Goal: Transaction & Acquisition: Download file/media

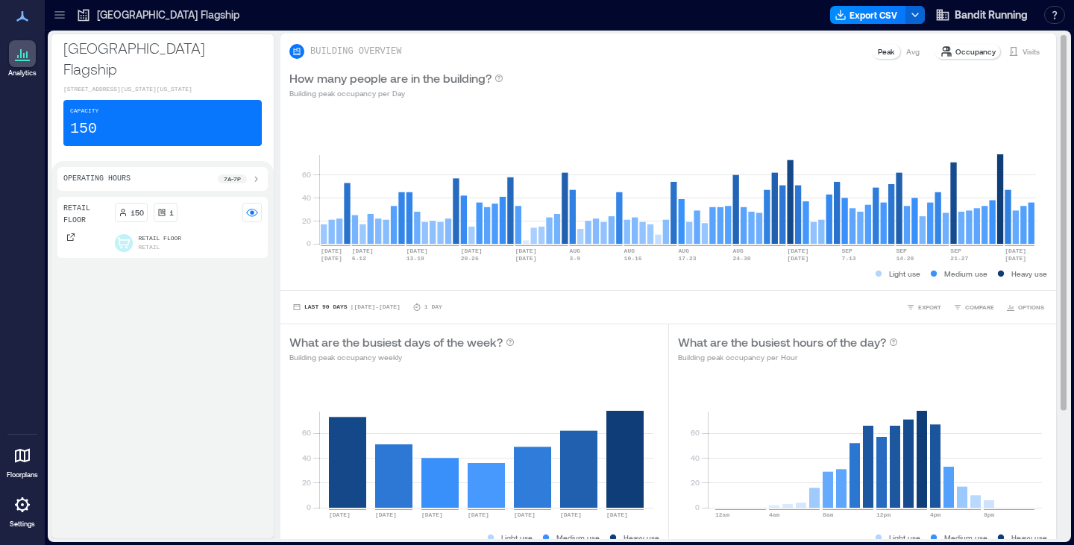
click at [1025, 56] on p "Visits" at bounding box center [1031, 52] width 17 height 12
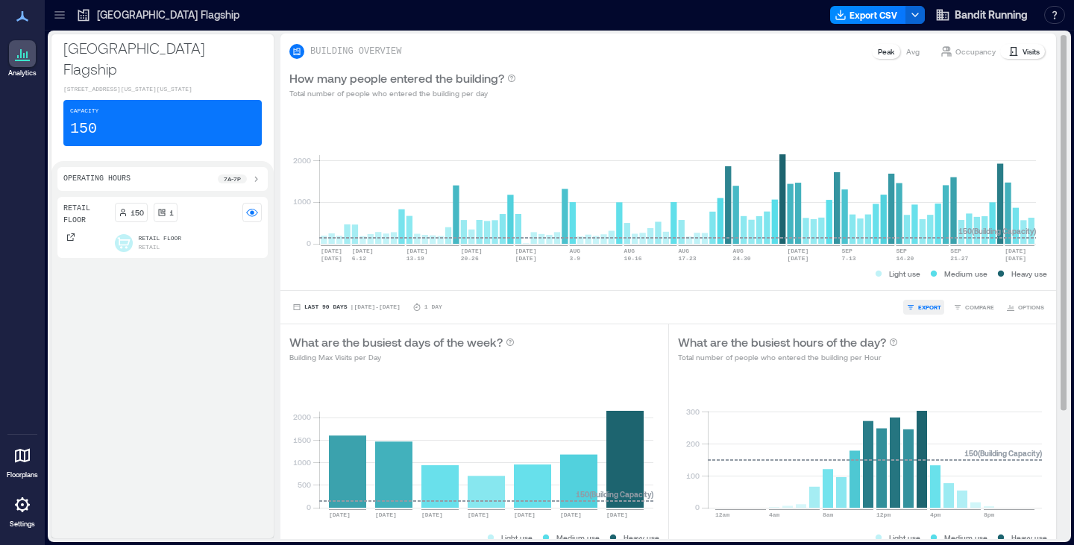
click at [918, 304] on span "EXPORT" at bounding box center [929, 307] width 23 height 9
click at [923, 286] on span "CSV" at bounding box center [925, 285] width 12 height 9
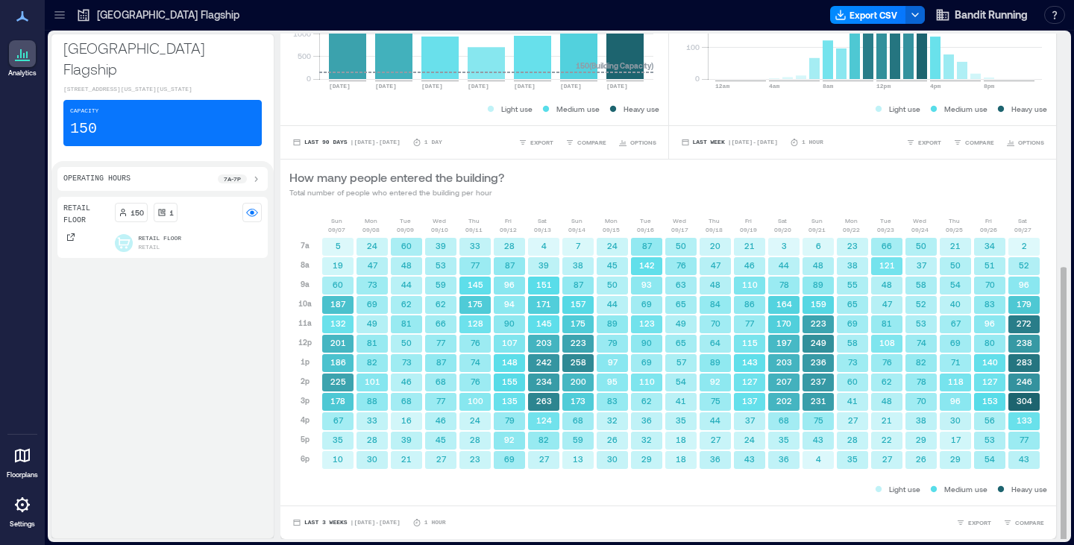
scroll to position [1, 0]
click at [375, 523] on span "| [DATE] - [DATE]" at bounding box center [376, 523] width 50 height 0
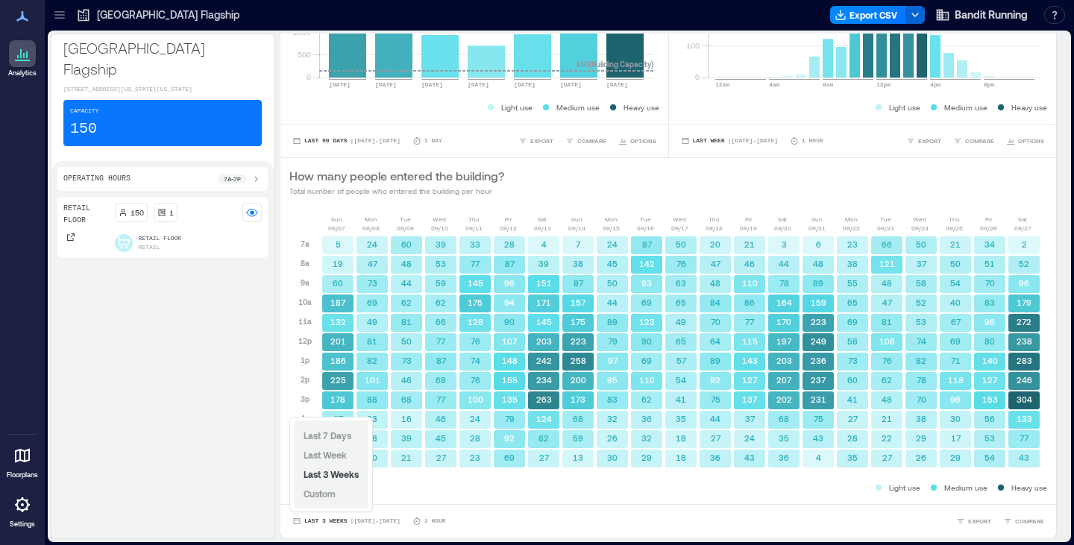
click at [352, 499] on div "Last 7 Days Last Week Last 3 Weeks Custom" at bounding box center [331, 465] width 73 height 88
click at [324, 492] on span "Custom" at bounding box center [320, 494] width 32 height 10
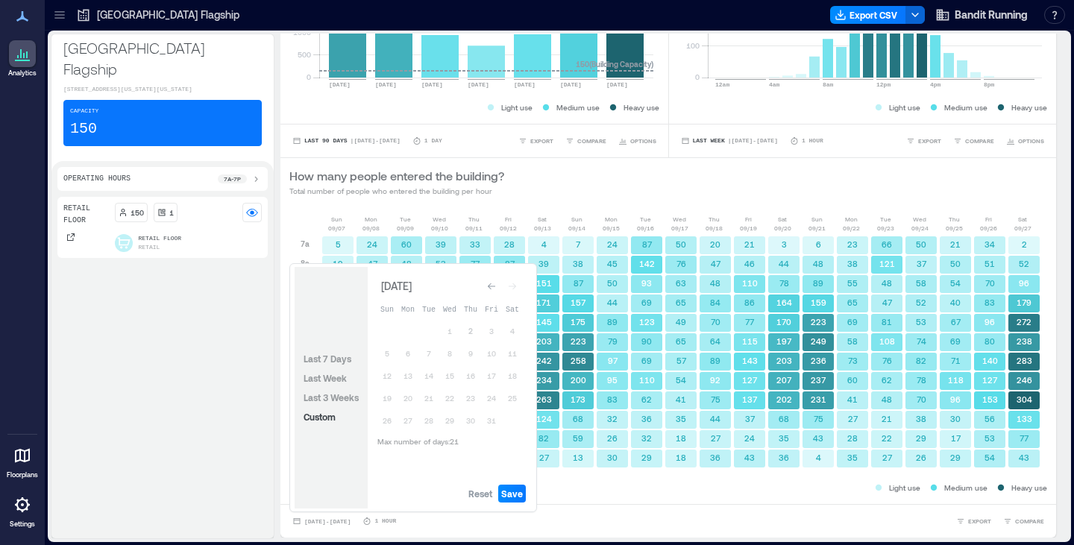
click at [501, 289] on button "Go to previous month" at bounding box center [491, 286] width 21 height 21
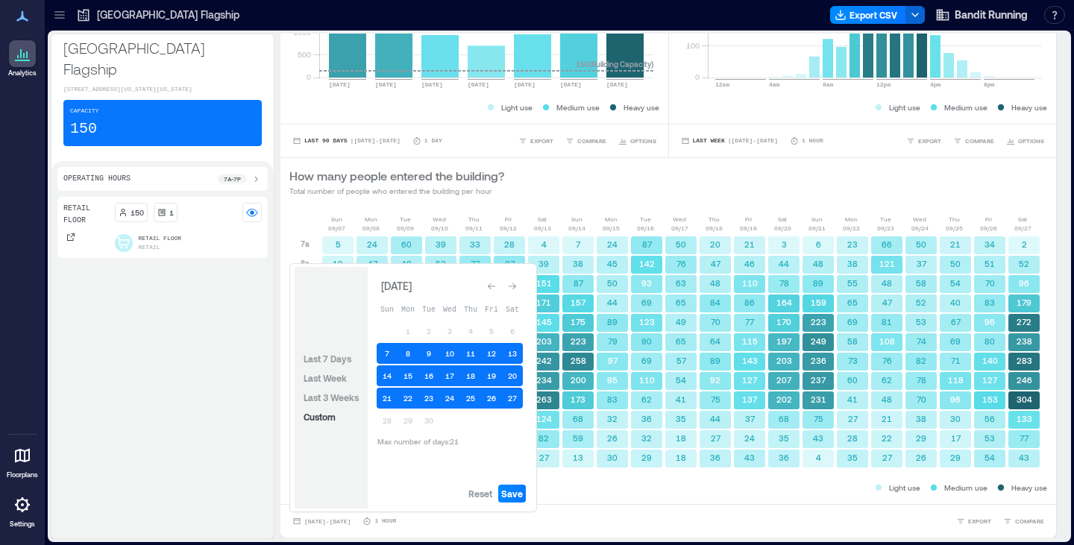
click at [501, 289] on button "Go to previous month" at bounding box center [491, 286] width 21 height 21
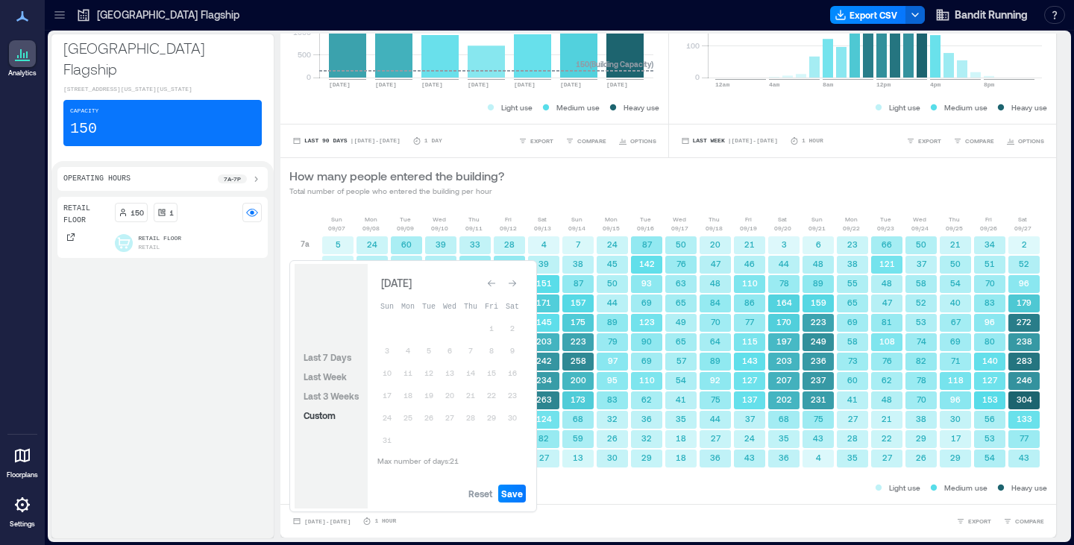
click at [501, 289] on button "Go to previous month" at bounding box center [491, 283] width 21 height 21
click at [516, 289] on icon "Go to next month" at bounding box center [512, 286] width 9 height 9
click at [516, 289] on div "Go to next month" at bounding box center [512, 283] width 15 height 15
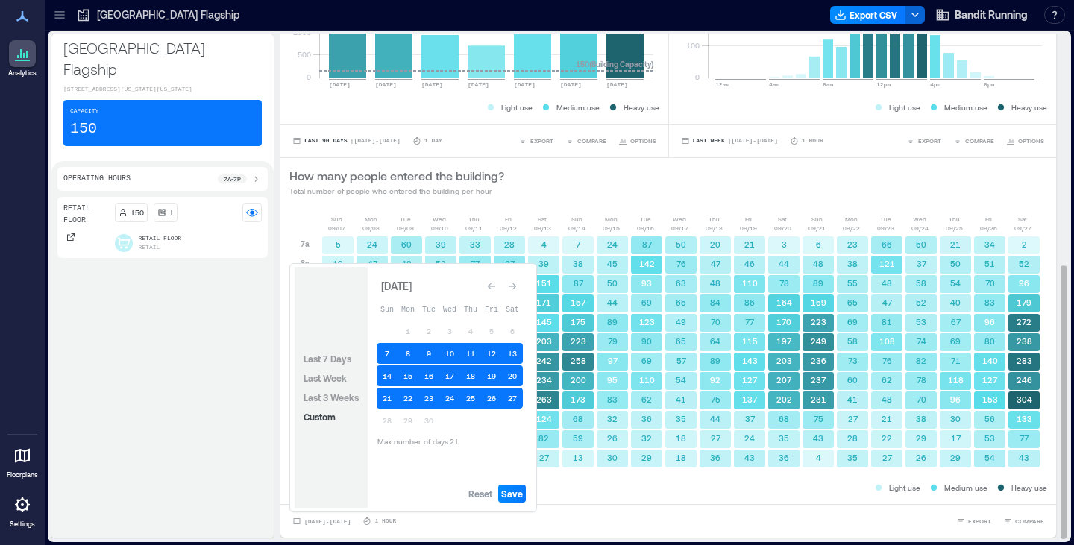
click at [822, 202] on div "How many people entered the building? Total number of people who entered the bu…" at bounding box center [668, 182] width 776 height 48
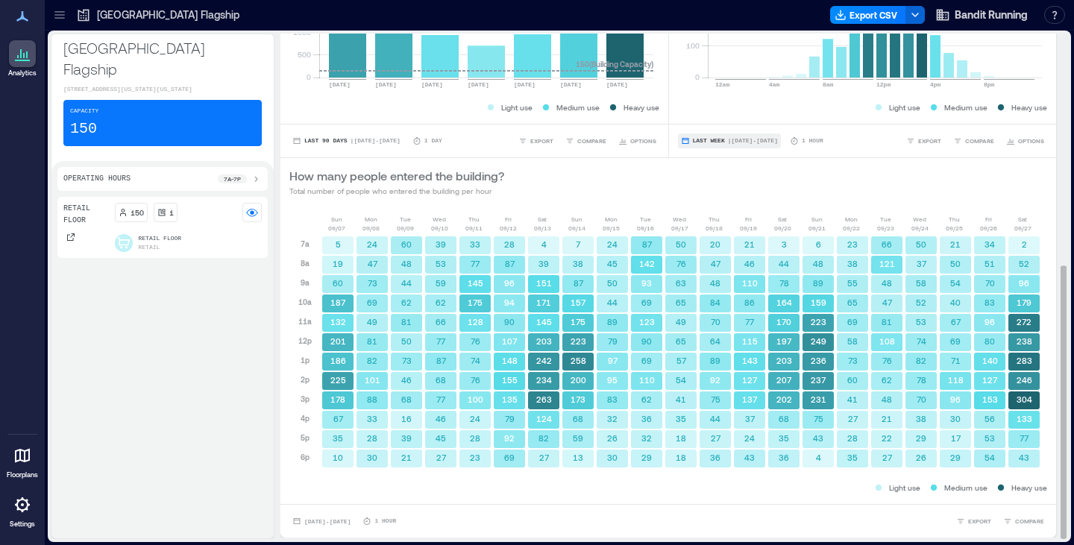
click at [765, 141] on span "| [DATE] - [DATE]" at bounding box center [753, 141] width 50 height 0
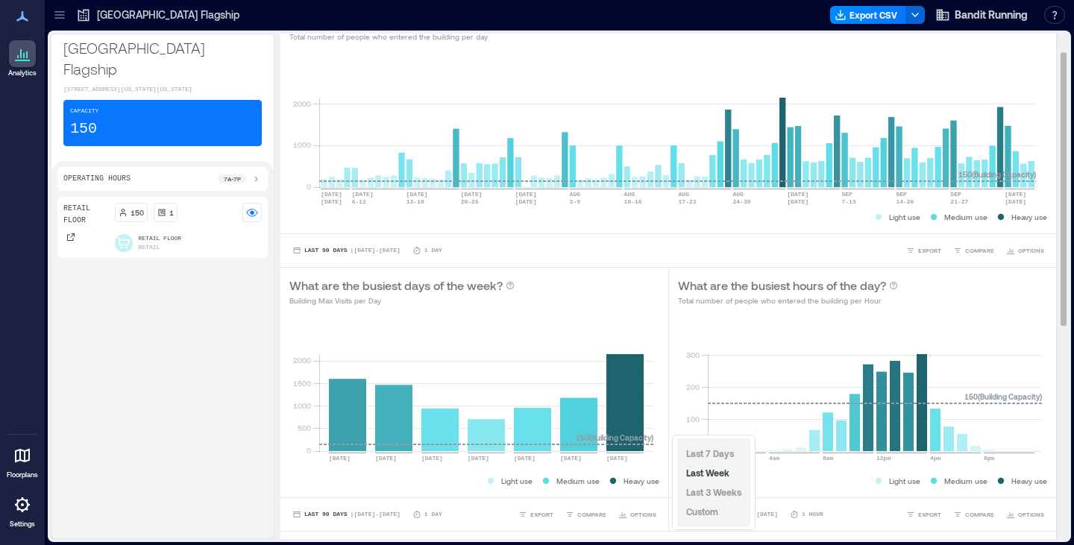
scroll to position [32, 0]
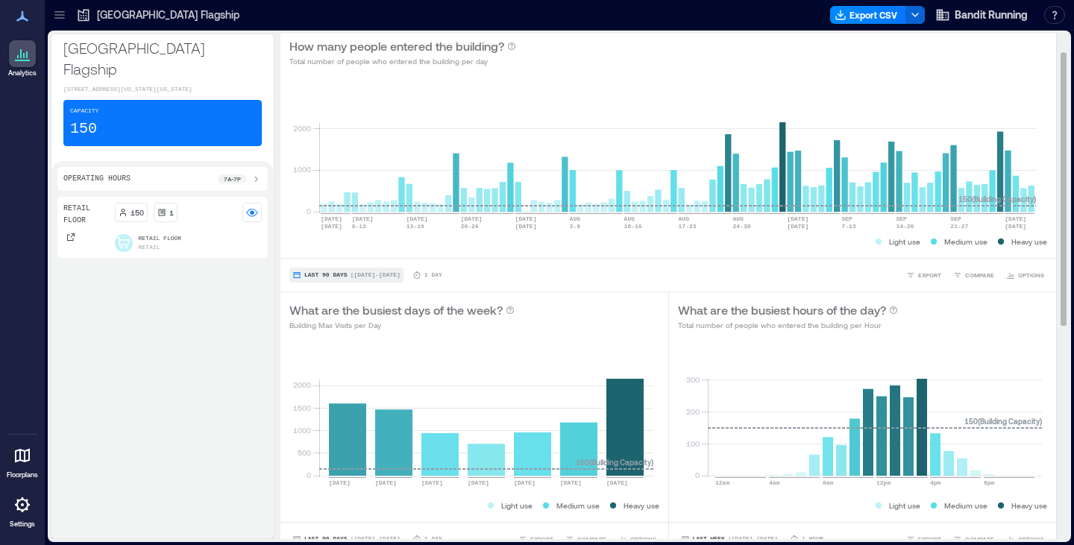
click at [386, 271] on button "Last 90 Days | [DATE] - [DATE]" at bounding box center [346, 275] width 114 height 15
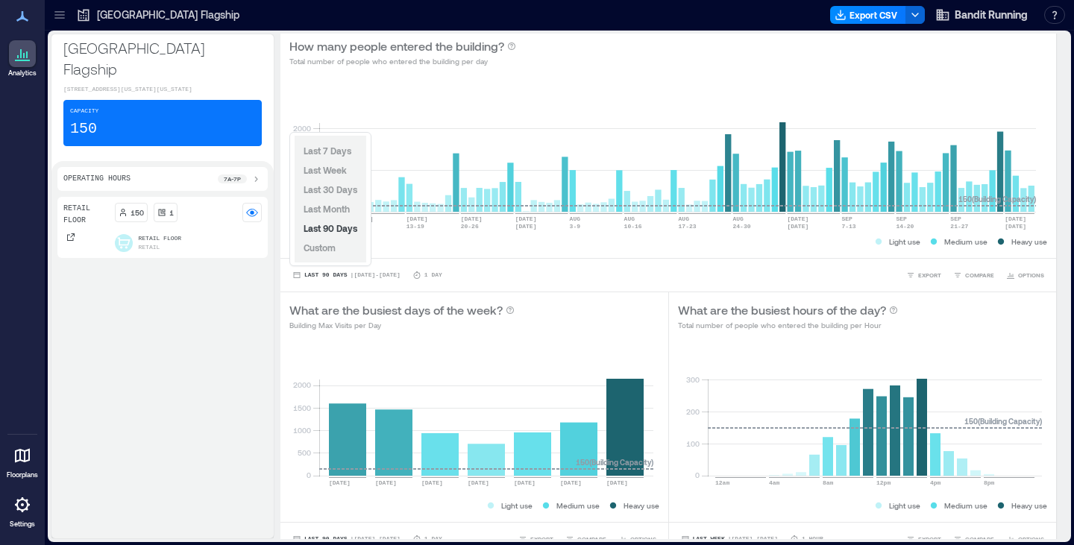
click at [328, 238] on div "Last 7 Days Last Week Last 30 Days Last Month Last 90 Days Custom" at bounding box center [331, 199] width 72 height 127
click at [327, 241] on button "Custom" at bounding box center [320, 248] width 38 height 18
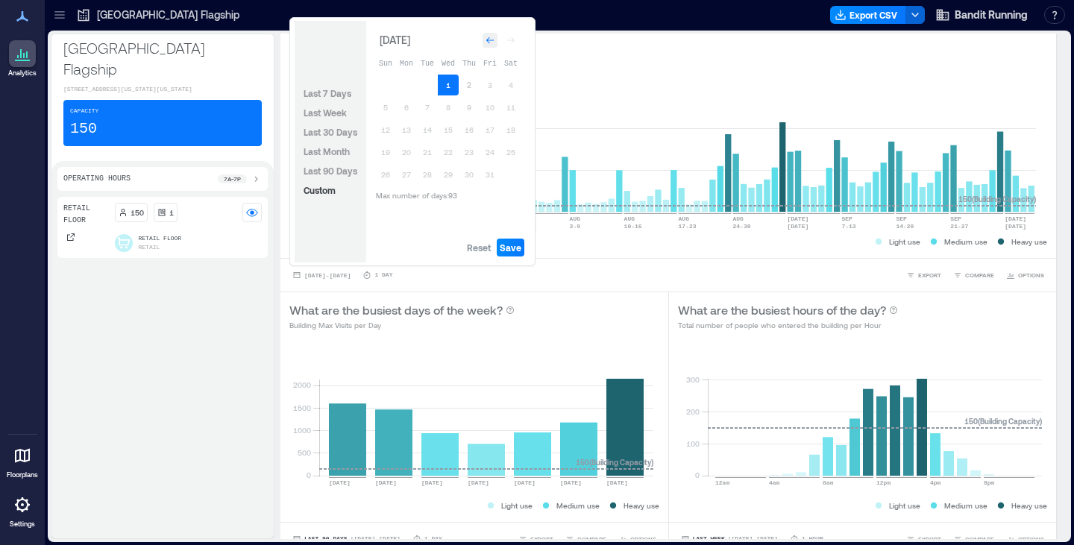
click at [491, 41] on icon "Go to previous month" at bounding box center [490, 40] width 9 height 9
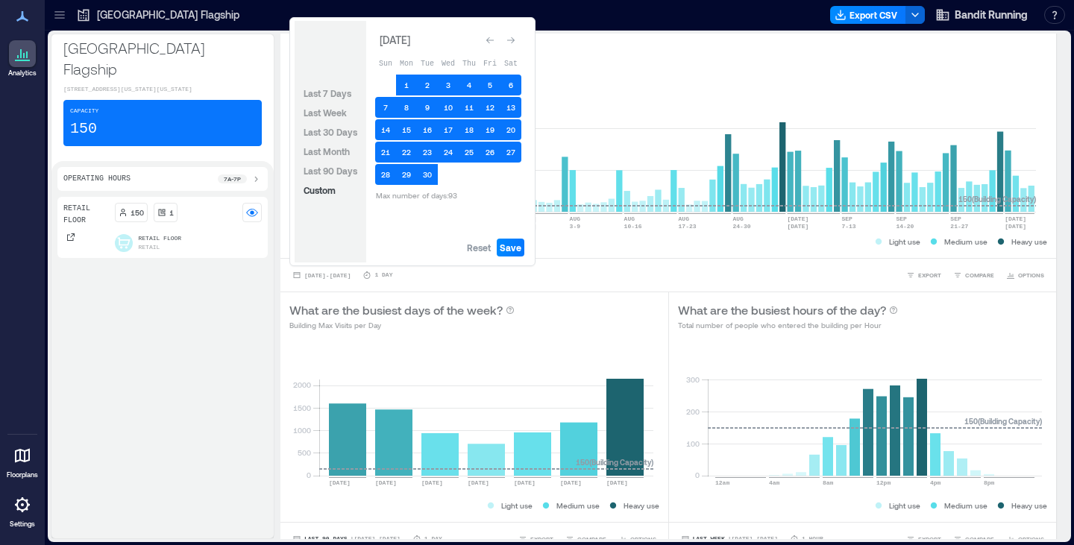
click at [491, 41] on icon "Go to previous month" at bounding box center [490, 40] width 9 height 9
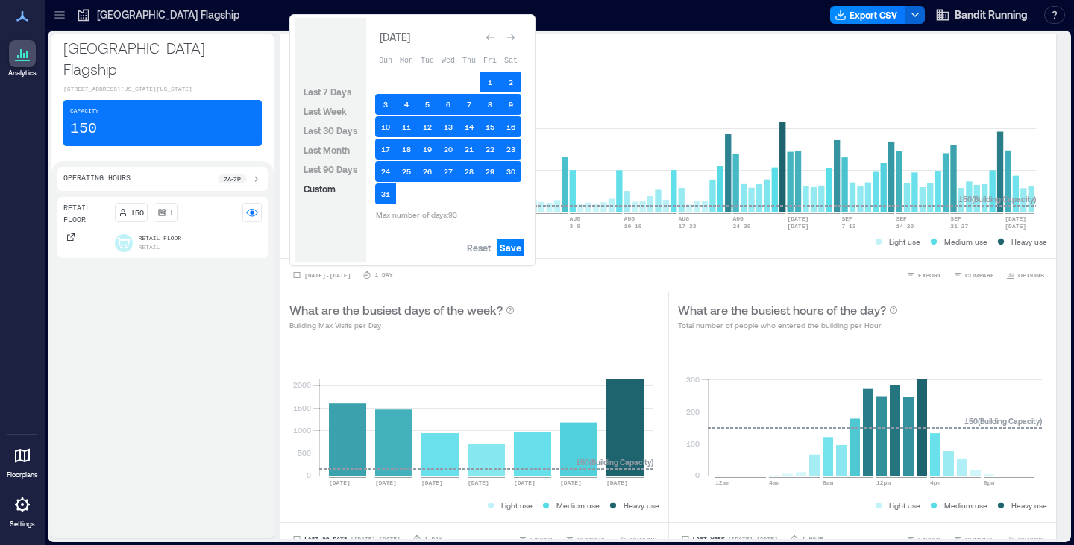
click at [491, 41] on icon "Go to previous month" at bounding box center [490, 37] width 9 height 9
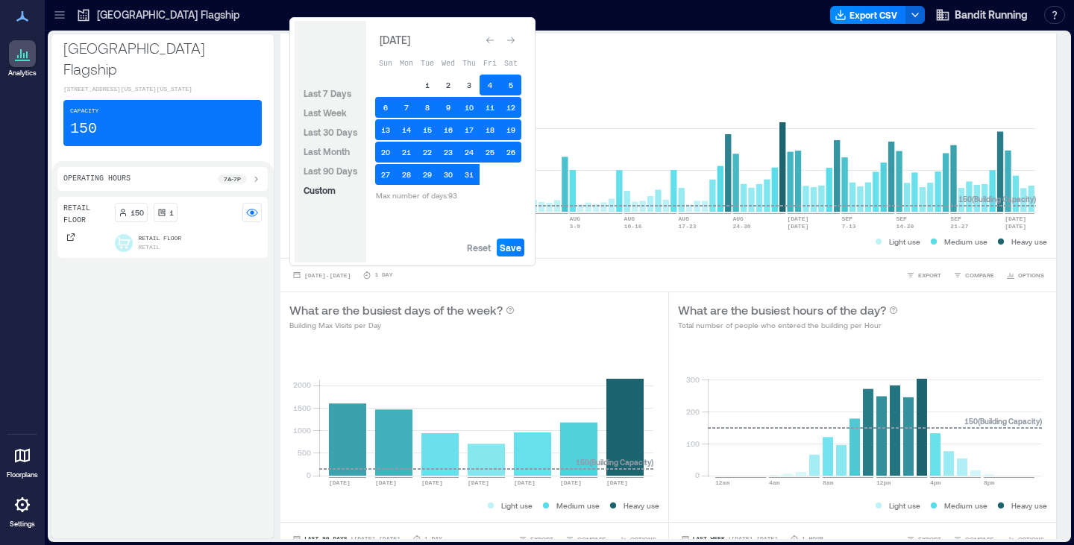
click at [491, 41] on icon "Go to previous month" at bounding box center [490, 40] width 9 height 9
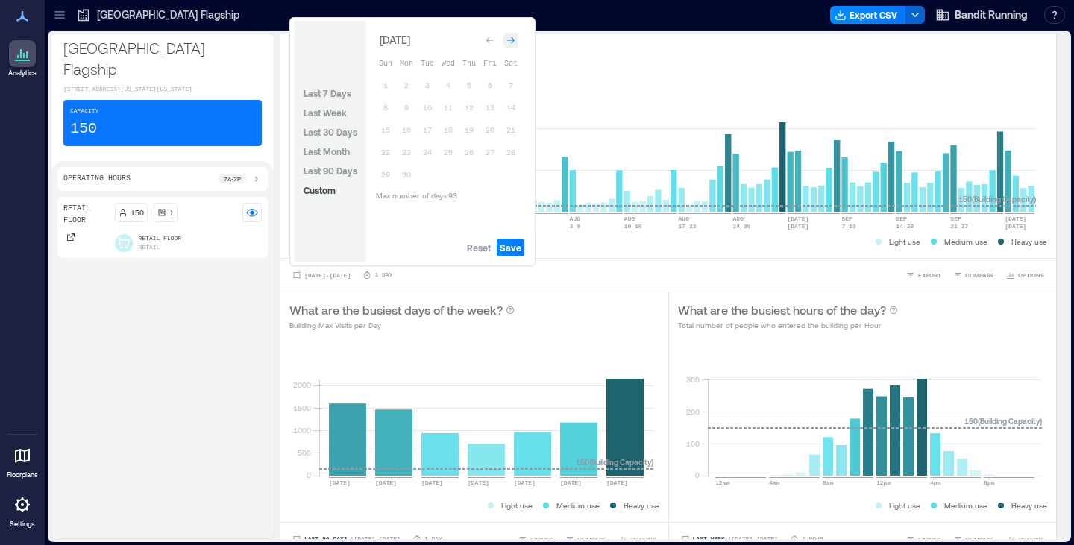
click at [515, 39] on div "Go to next month" at bounding box center [510, 40] width 15 height 15
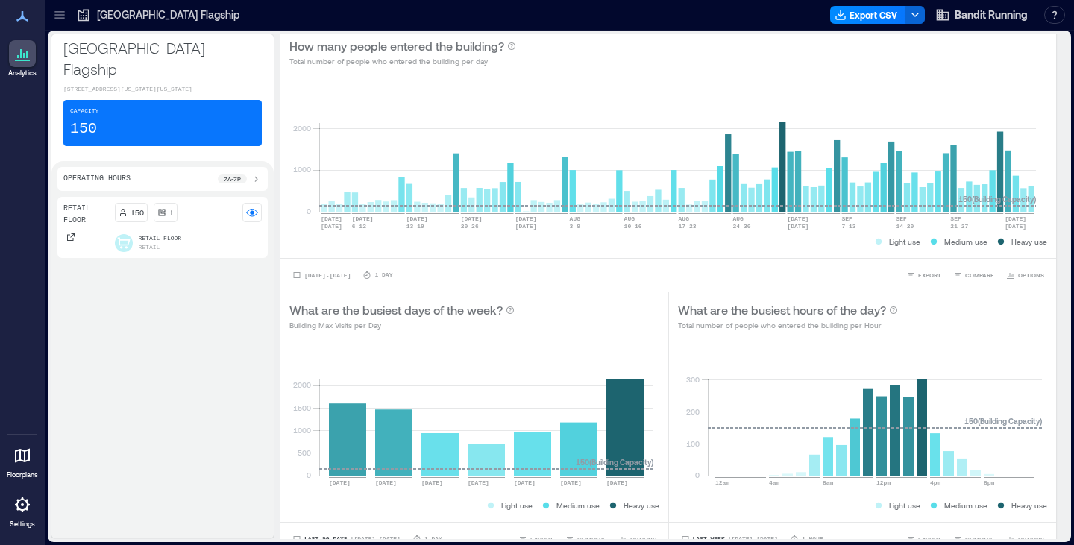
click at [234, 349] on div "Retail Floor 150 1 Retail Floor Retail" at bounding box center [162, 365] width 210 height 336
